Goal: Task Accomplishment & Management: Complete application form

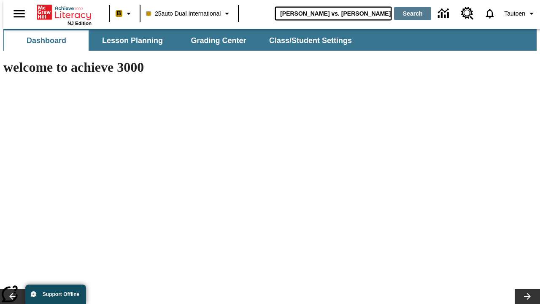
type input "Michelangelo vs. Leonardo"
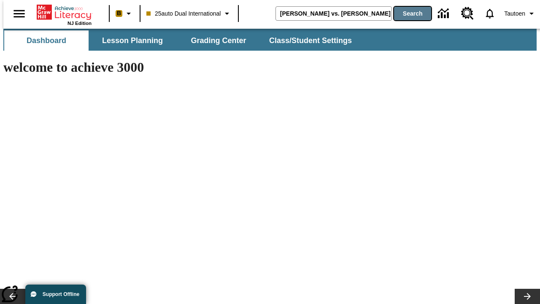
click at [407, 14] on button "Search" at bounding box center [412, 14] width 37 height 14
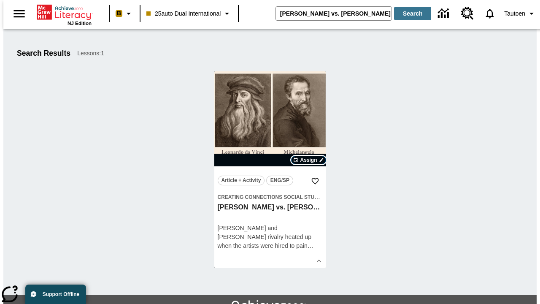
click at [309, 160] on span "Assign" at bounding box center [308, 160] width 17 height 8
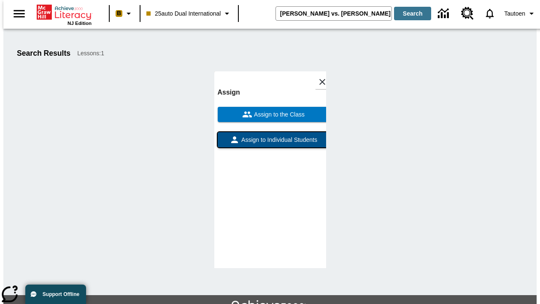
click at [270, 143] on span "Assign to Individual Students" at bounding box center [279, 139] width 78 height 9
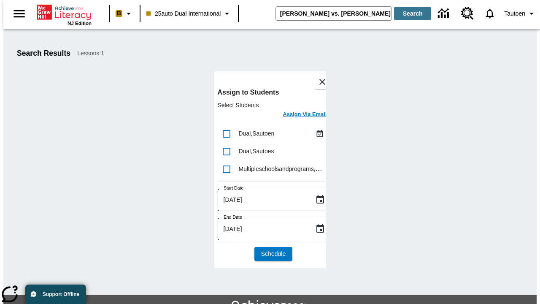
click at [298, 115] on h6 "Assign Via Email" at bounding box center [305, 115] width 44 height 10
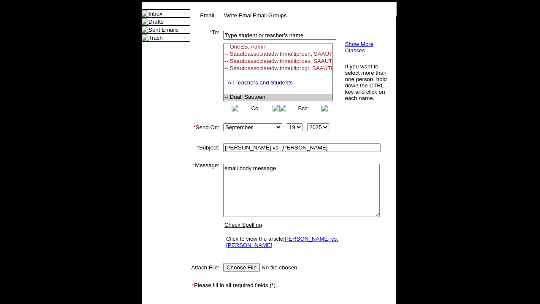
select select "U,21476361,1"
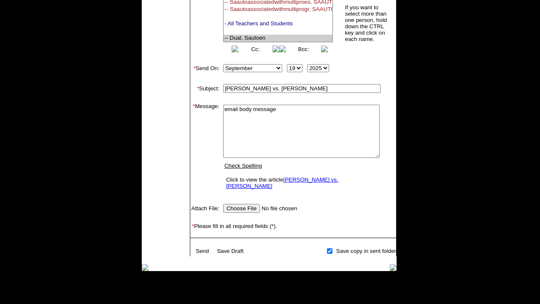
scroll to position [136, 0]
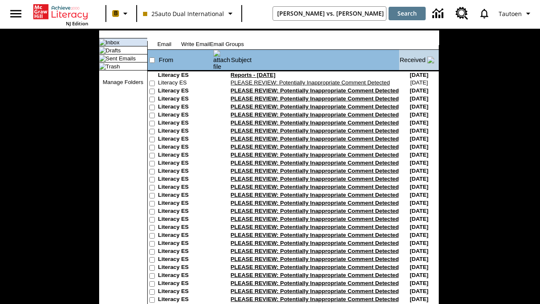
type input "[PERSON_NAME] vs. [PERSON_NAME]"
click at [407, 14] on button "Search" at bounding box center [407, 14] width 37 height 14
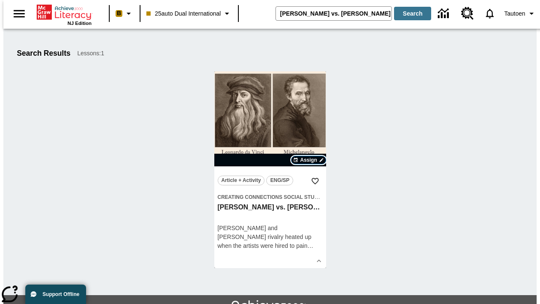
click at [309, 160] on span "Assign" at bounding box center [308, 160] width 17 height 8
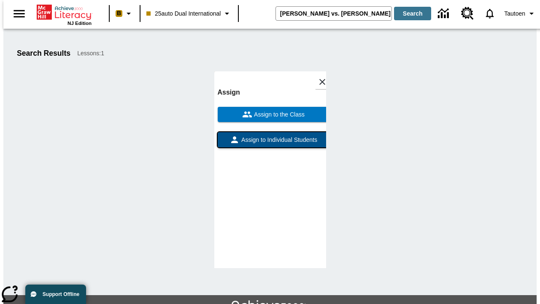
click at [270, 143] on span "Assign to Individual Students" at bounding box center [279, 139] width 78 height 9
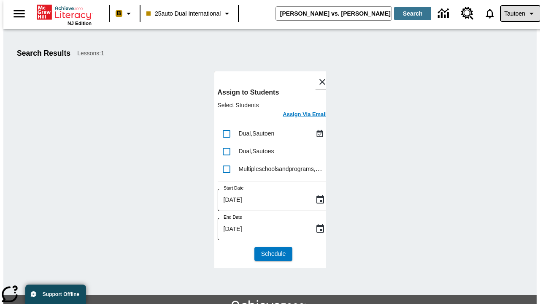
click at [516, 14] on span "Tautoen" at bounding box center [514, 13] width 21 height 9
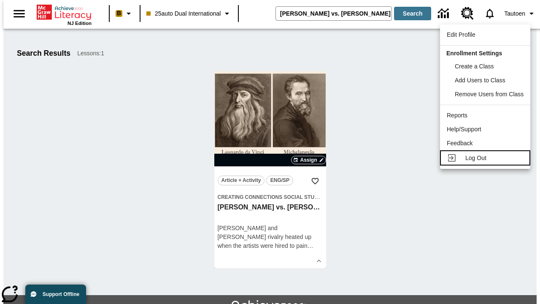
click at [487, 158] on span "Log Out" at bounding box center [475, 157] width 21 height 7
